Goal: Task Accomplishment & Management: Use online tool/utility

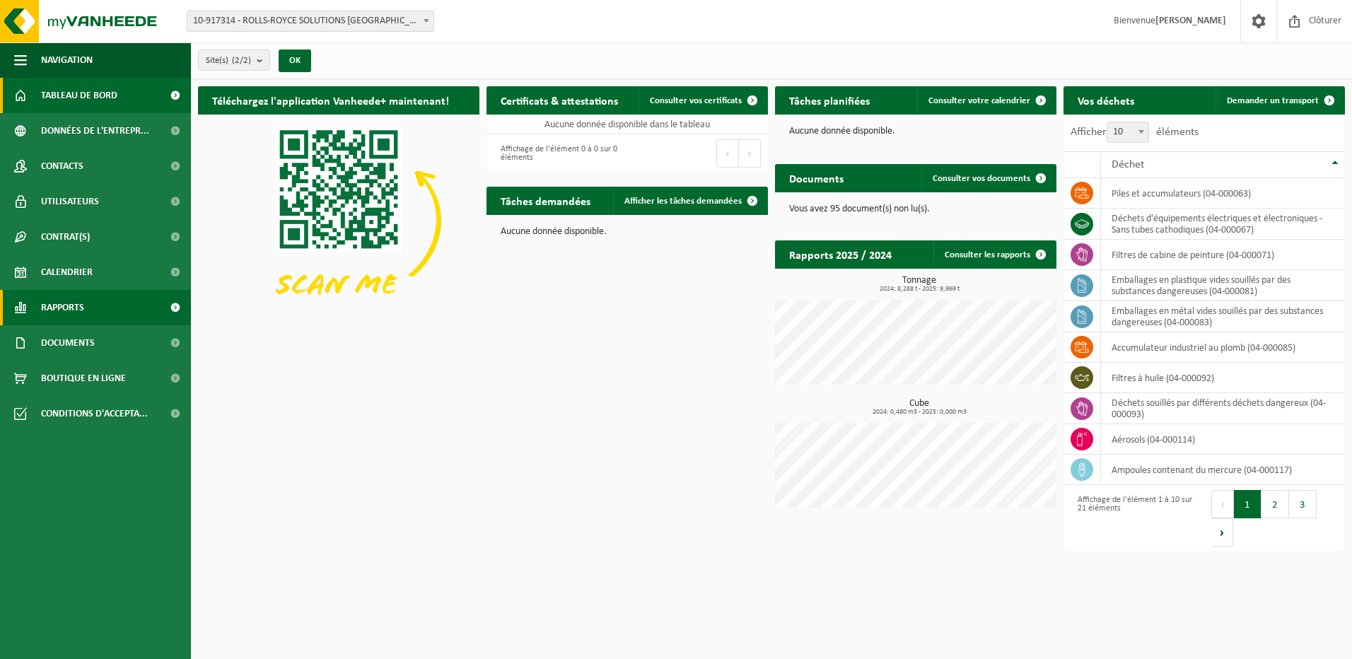
click at [151, 298] on link "Rapports" at bounding box center [95, 307] width 191 height 35
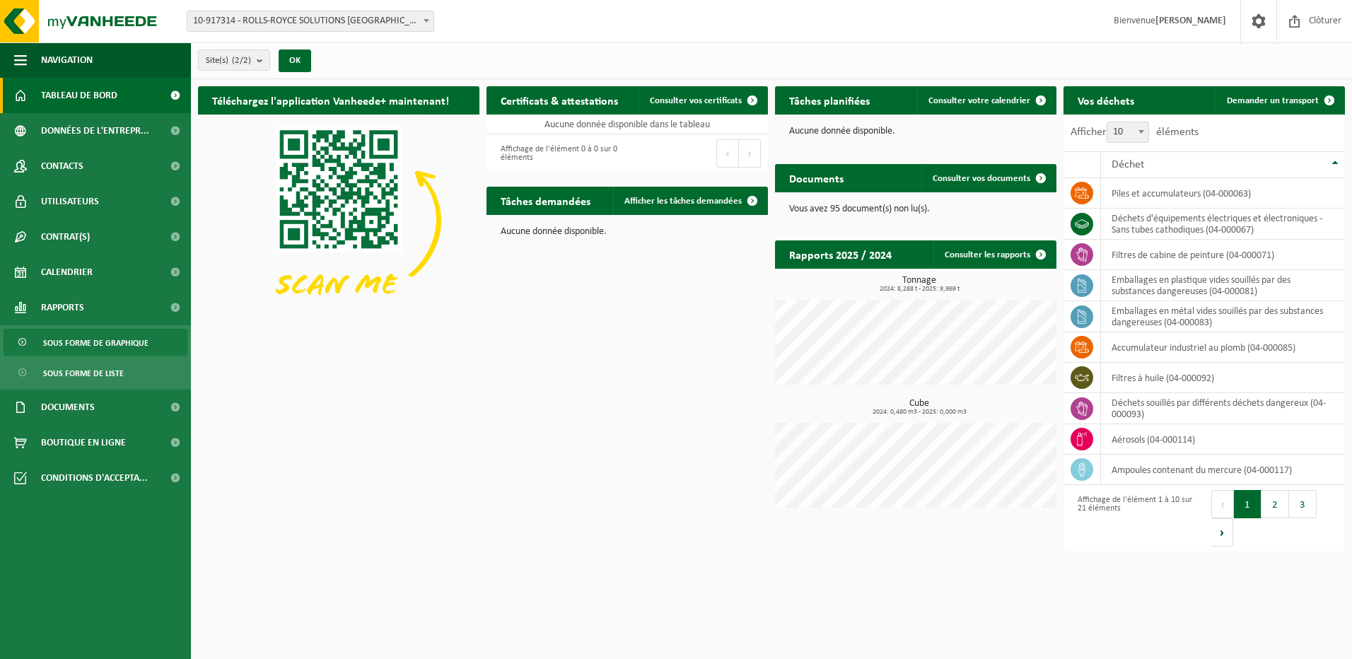
click at [124, 350] on span "Sous forme de graphique" at bounding box center [95, 342] width 105 height 27
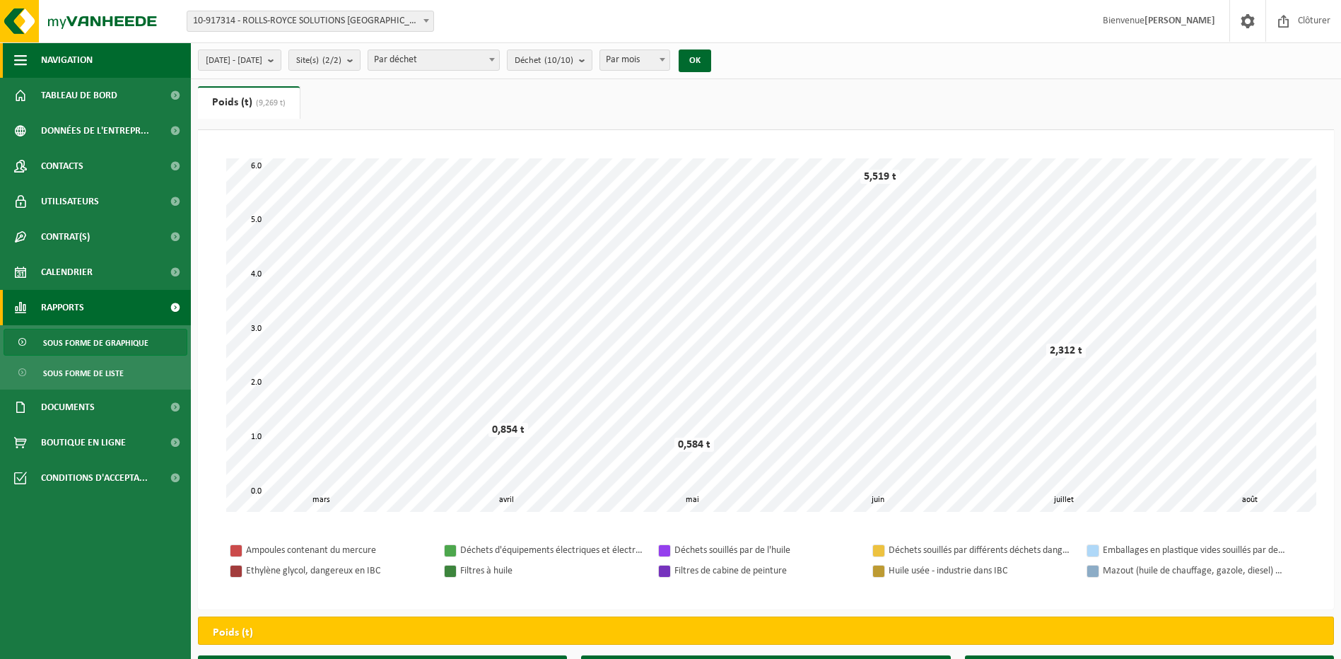
click at [132, 67] on button "Navigation" at bounding box center [95, 59] width 191 height 35
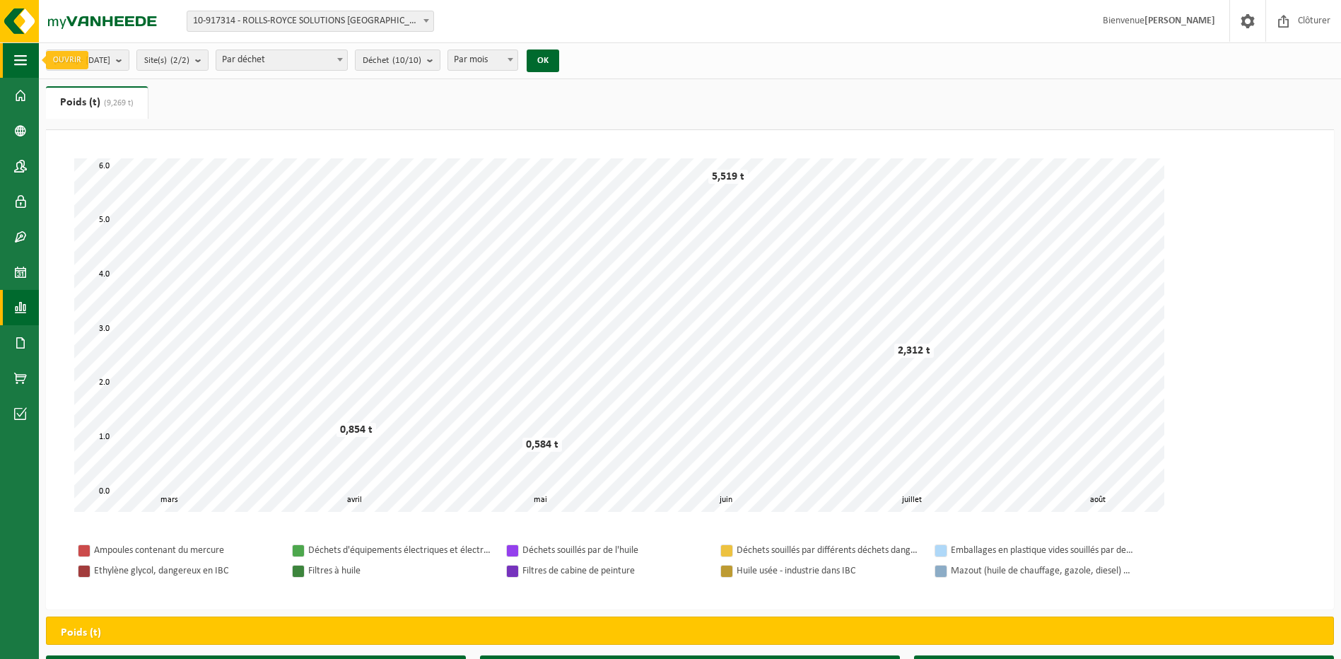
click at [27, 62] on button "Navigation" at bounding box center [19, 59] width 39 height 35
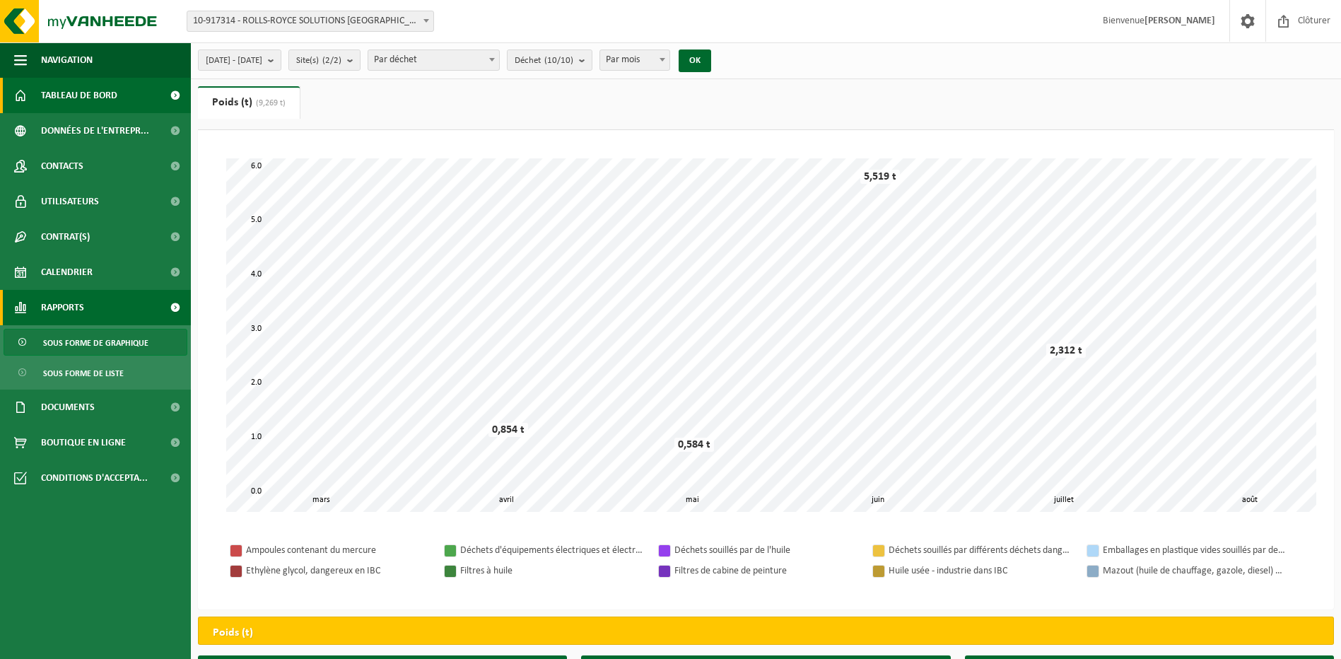
click at [55, 92] on span "Tableau de bord" at bounding box center [79, 95] width 76 height 35
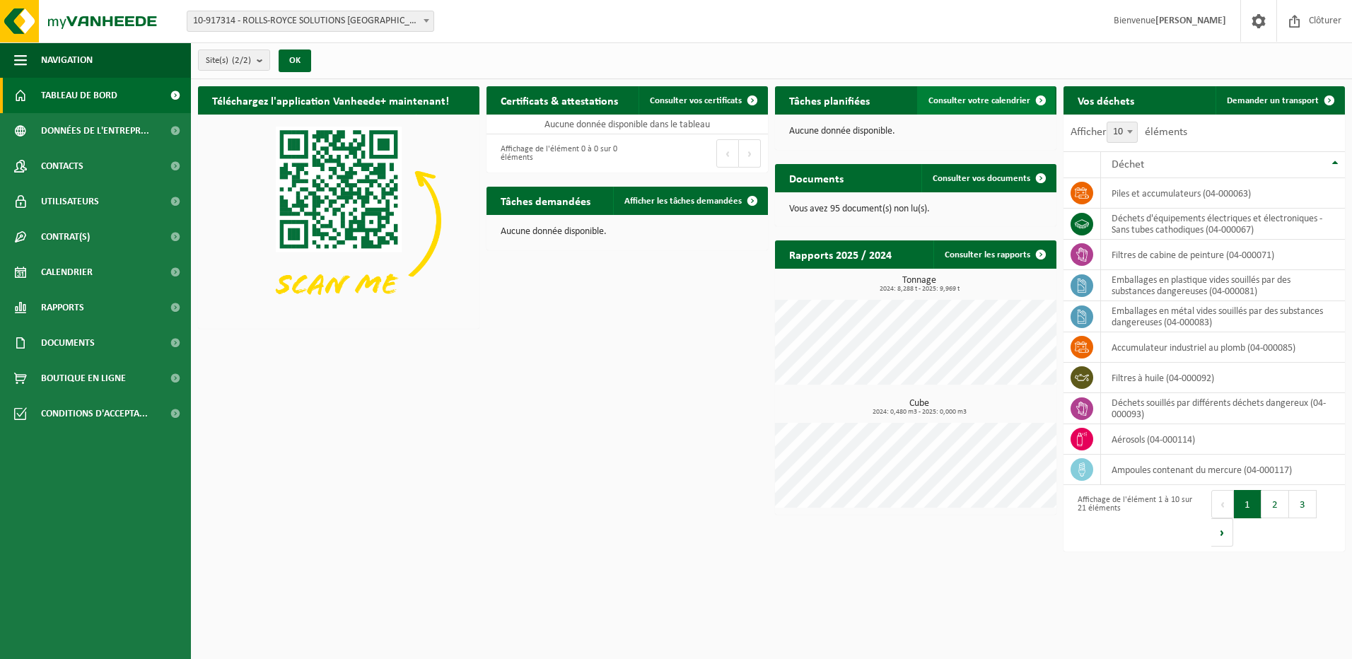
click at [944, 104] on span "Consulter votre calendrier" at bounding box center [979, 100] width 102 height 9
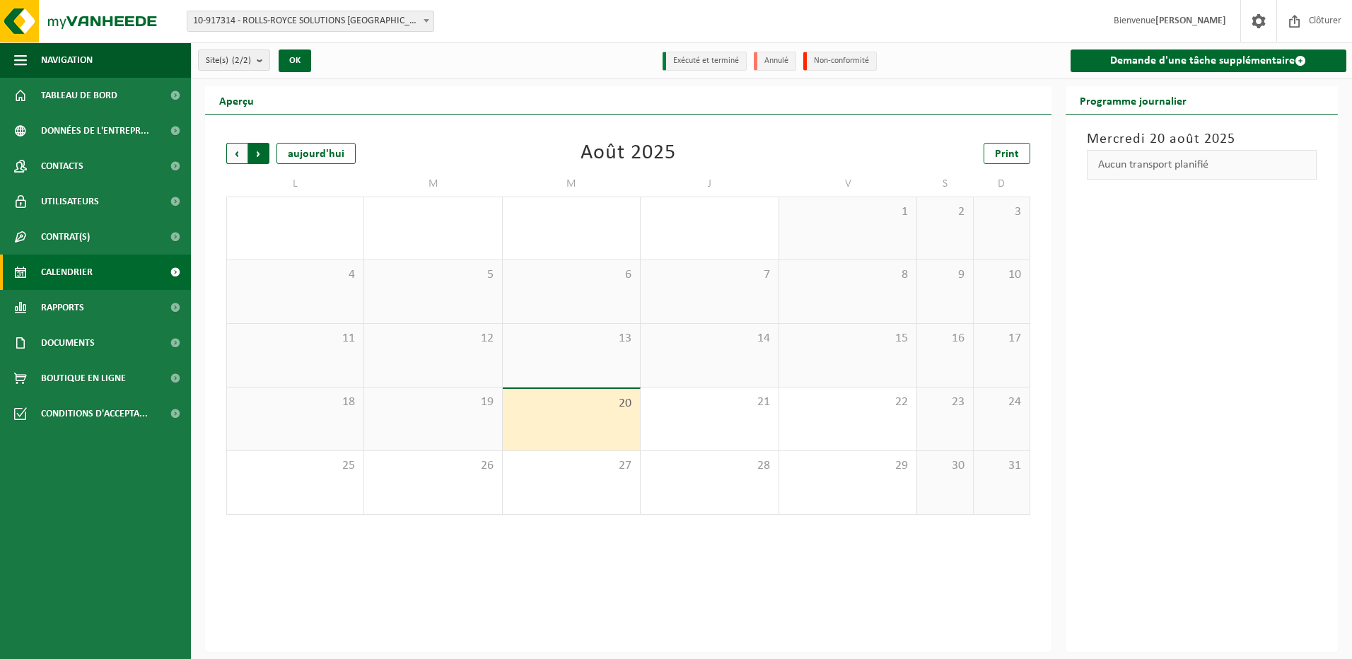
click at [235, 156] on span "Précédent" at bounding box center [236, 153] width 21 height 21
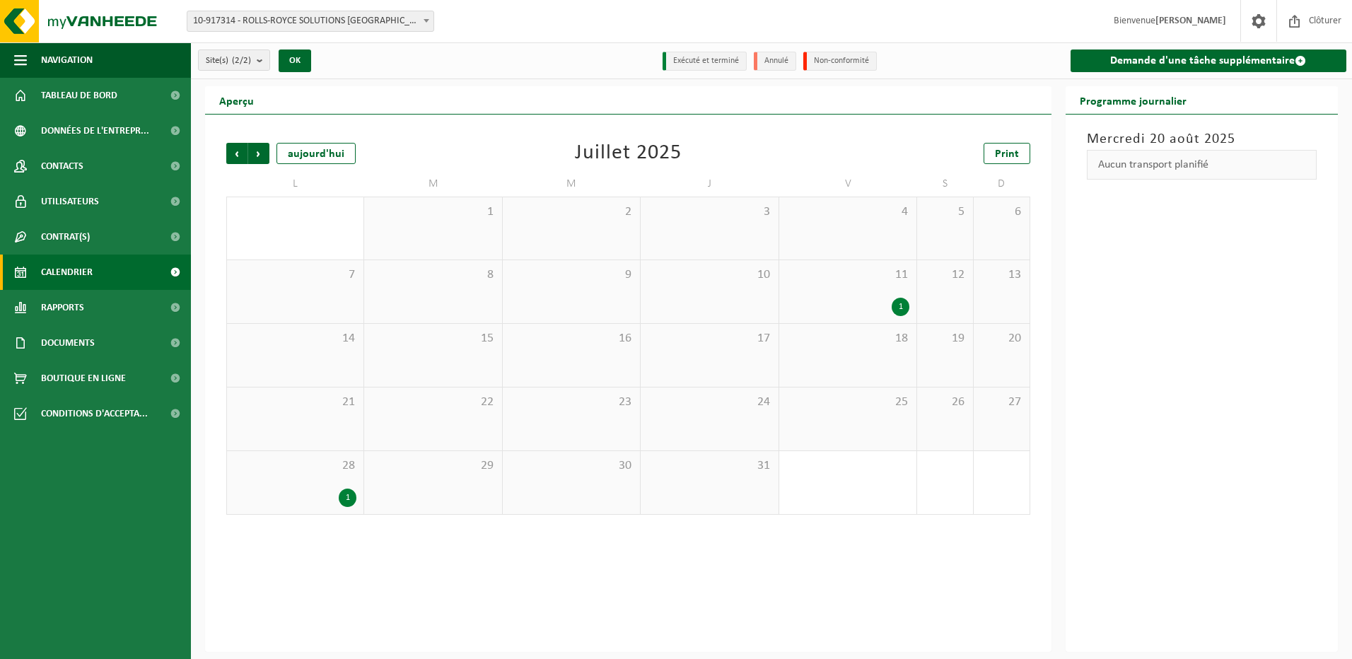
click at [904, 305] on div "1" at bounding box center [901, 307] width 18 height 18
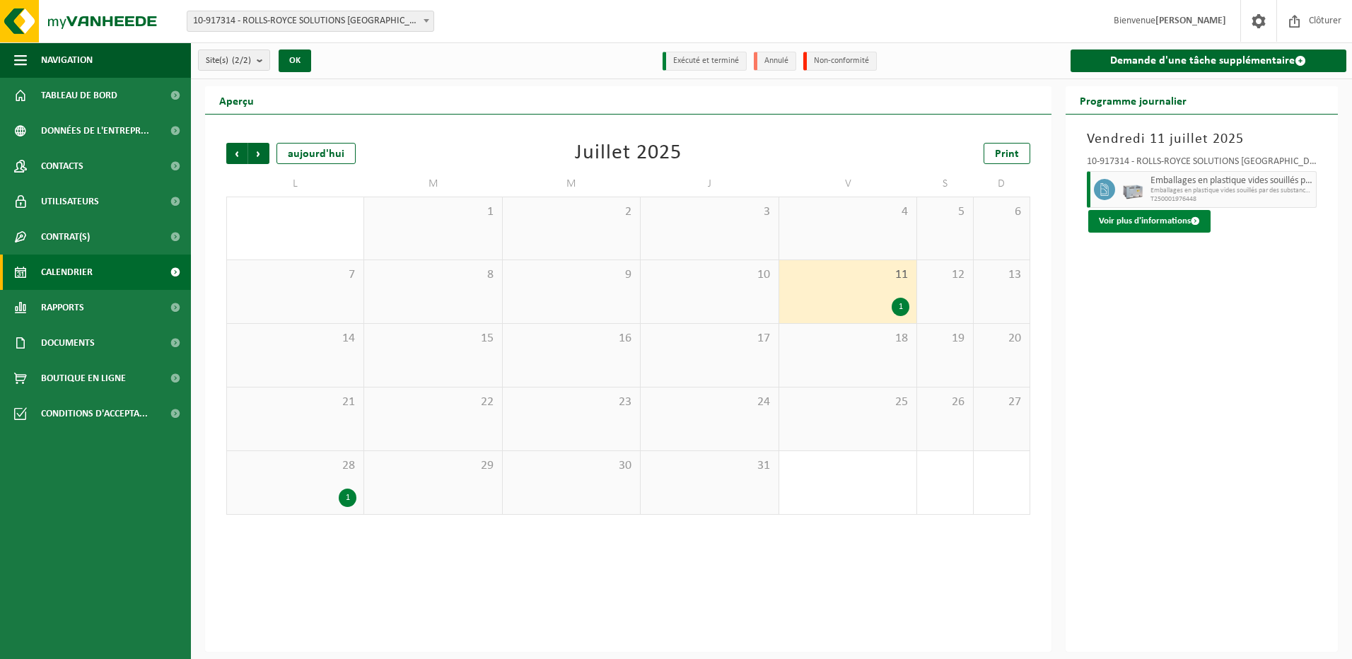
click at [1193, 224] on span at bounding box center [1195, 220] width 9 height 9
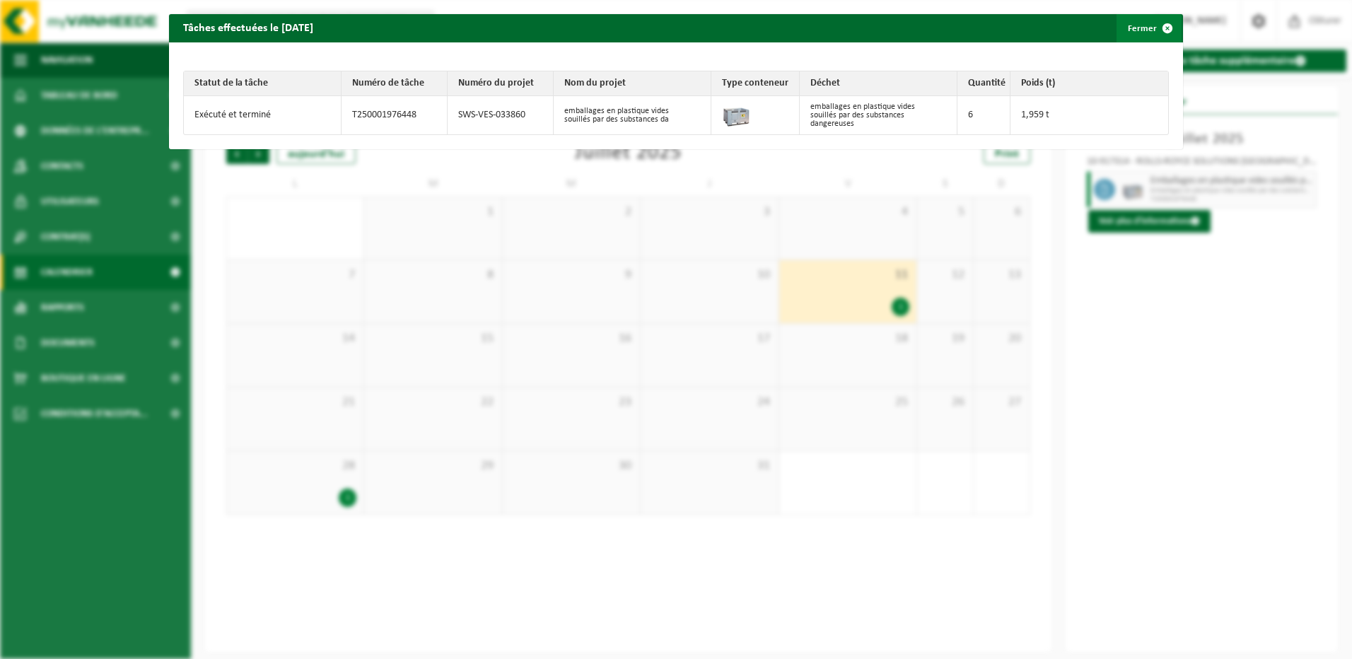
click at [1155, 30] on span "button" at bounding box center [1167, 28] width 28 height 28
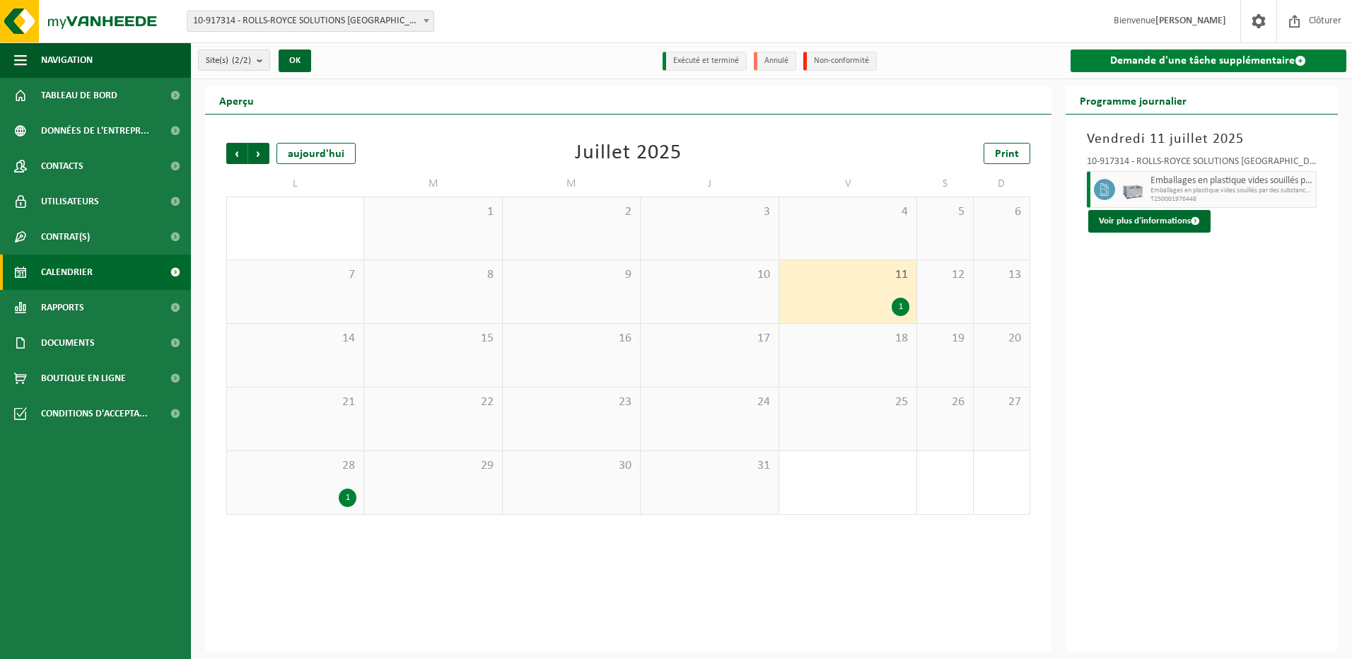
click at [1179, 66] on link "Demande d'une tâche supplémentaire" at bounding box center [1208, 60] width 276 height 23
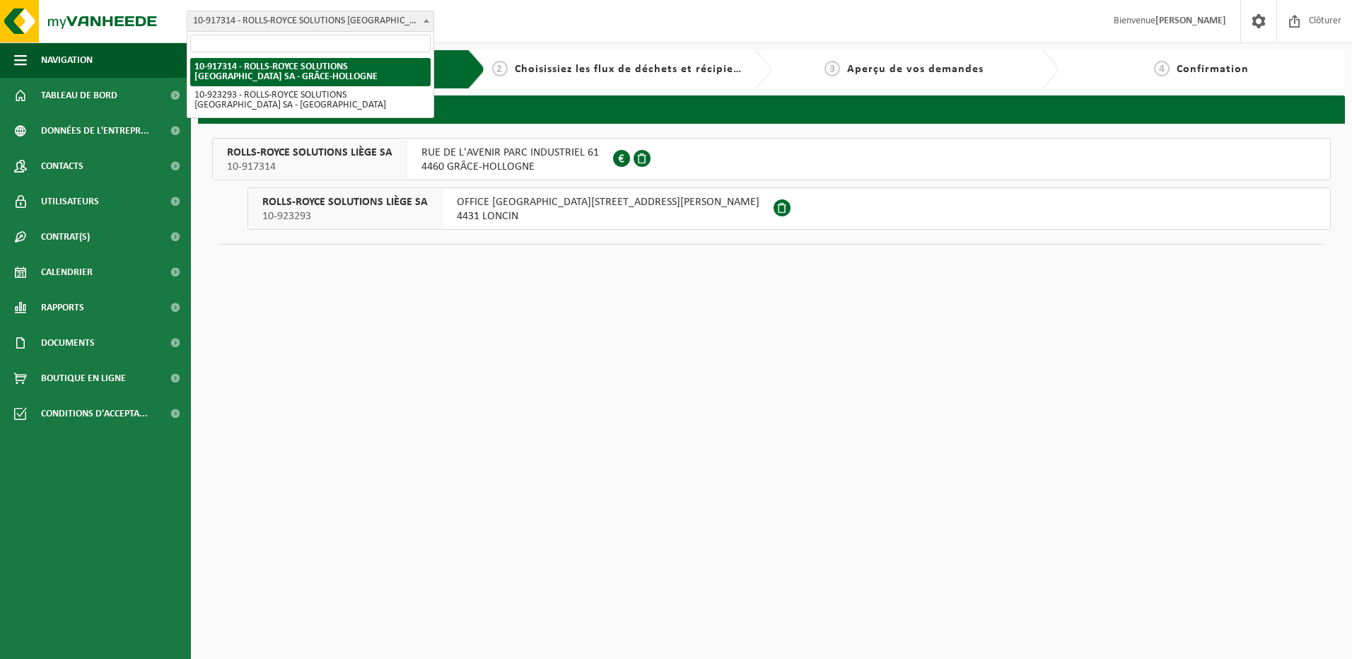
click at [412, 21] on span "10-917314 - ROLLS-ROYCE SOLUTIONS [GEOGRAPHIC_DATA] SA - GRÂCE-HOLLOGNE" at bounding box center [310, 21] width 246 height 20
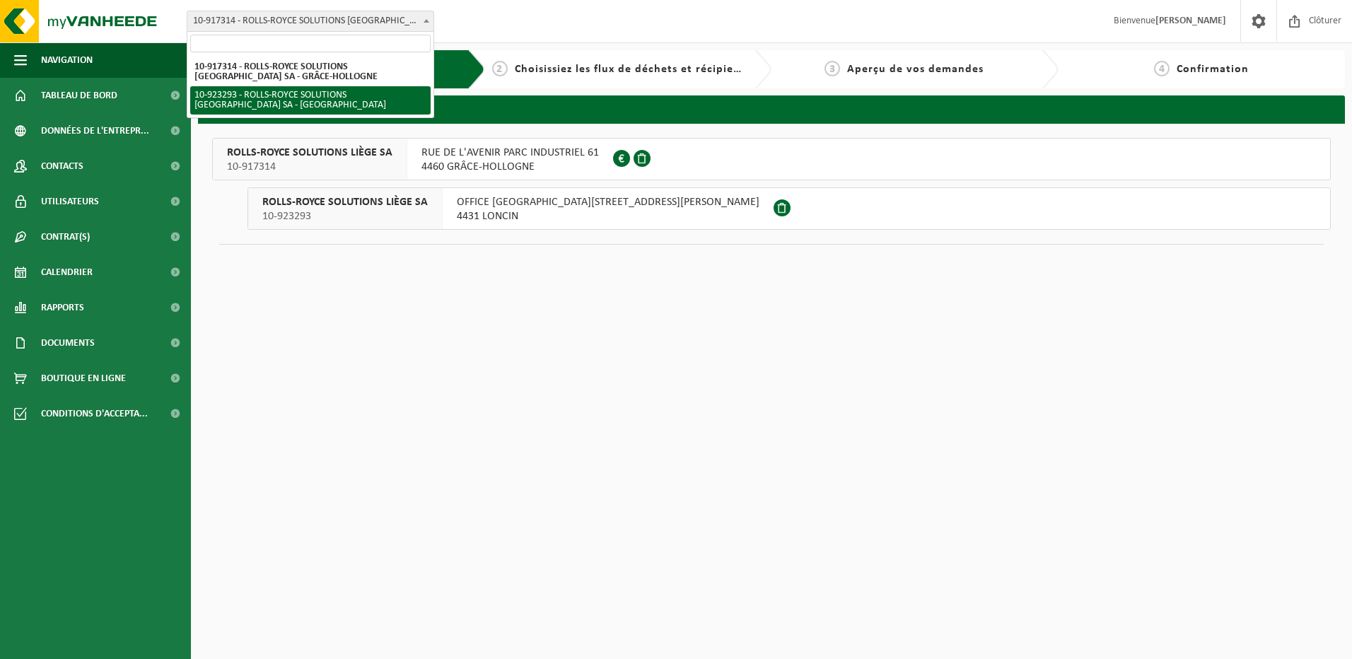
click at [920, 30] on div "Site: 10-917314 - ROLLS-ROYCE SOLUTIONS LIÈGE SA - GRÂCE-HOLLOGNE 10-923293 - R…" at bounding box center [676, 21] width 1352 height 43
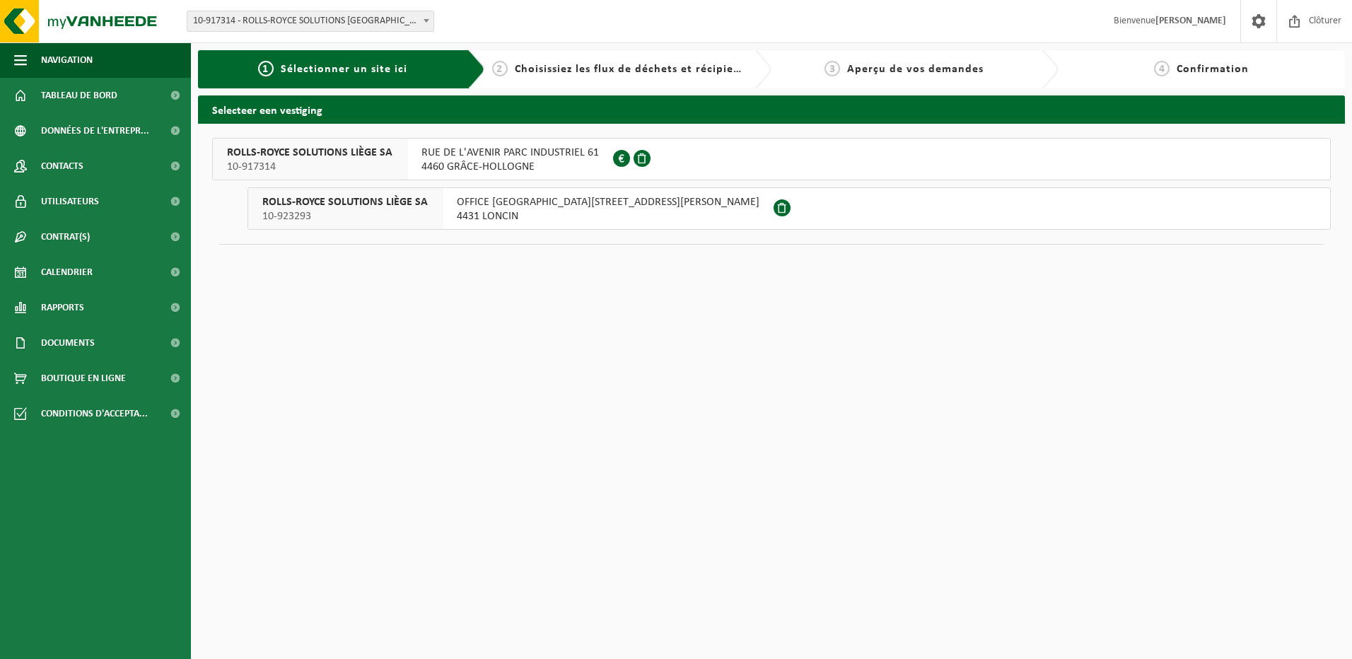
click at [428, 19] on b at bounding box center [427, 21] width 6 height 4
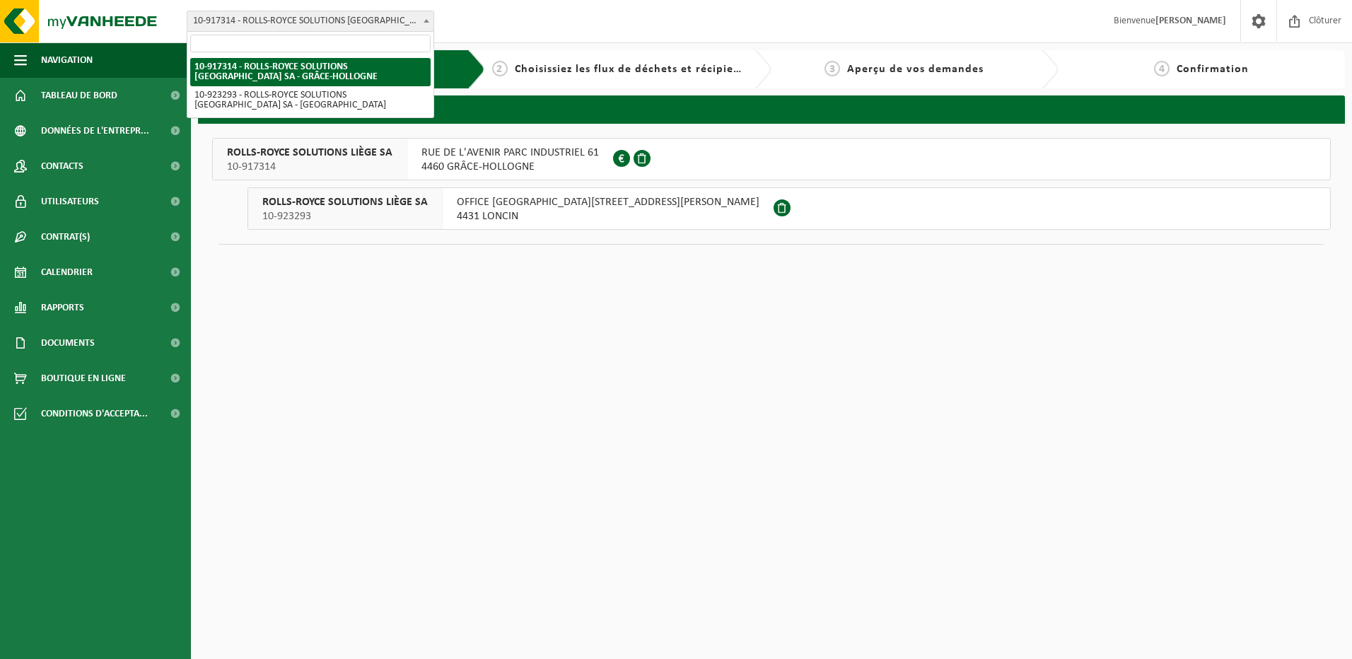
click at [605, 23] on div "Site: 10-917314 - ROLLS-ROYCE SOLUTIONS LIÈGE SA - GRÂCE-HOLLOGNE 10-923293 - R…" at bounding box center [676, 21] width 1352 height 43
